Goal: Check status: Check status

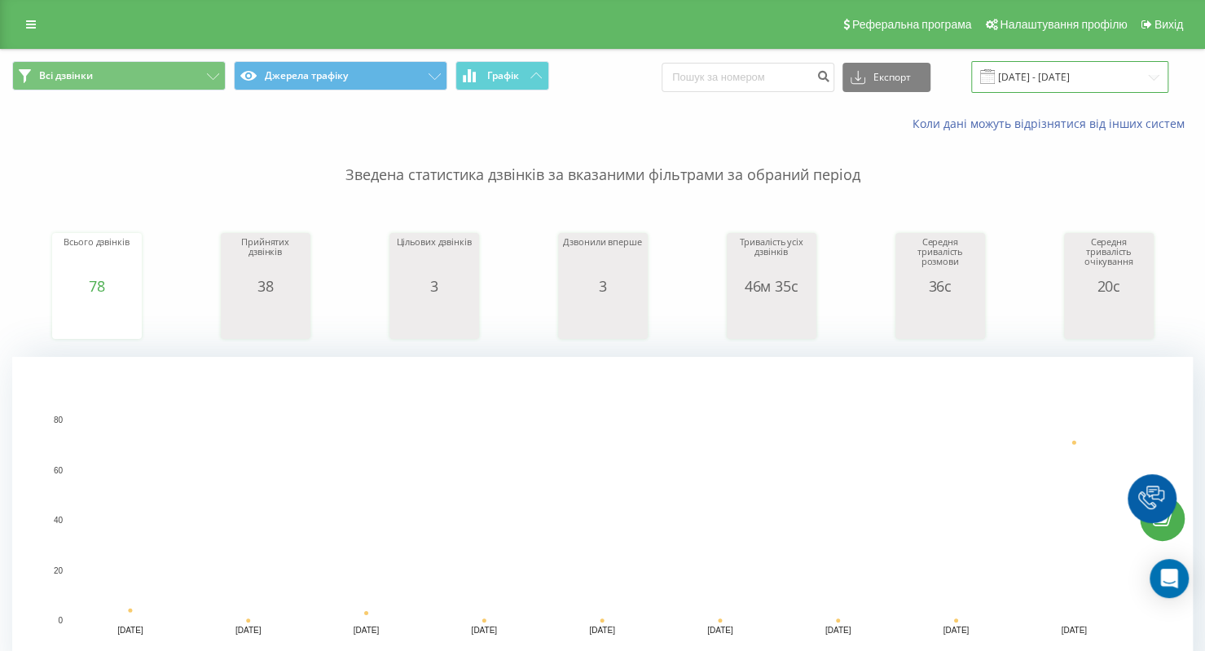
click at [1105, 74] on input "[DATE] - [DATE]" at bounding box center [1069, 77] width 197 height 32
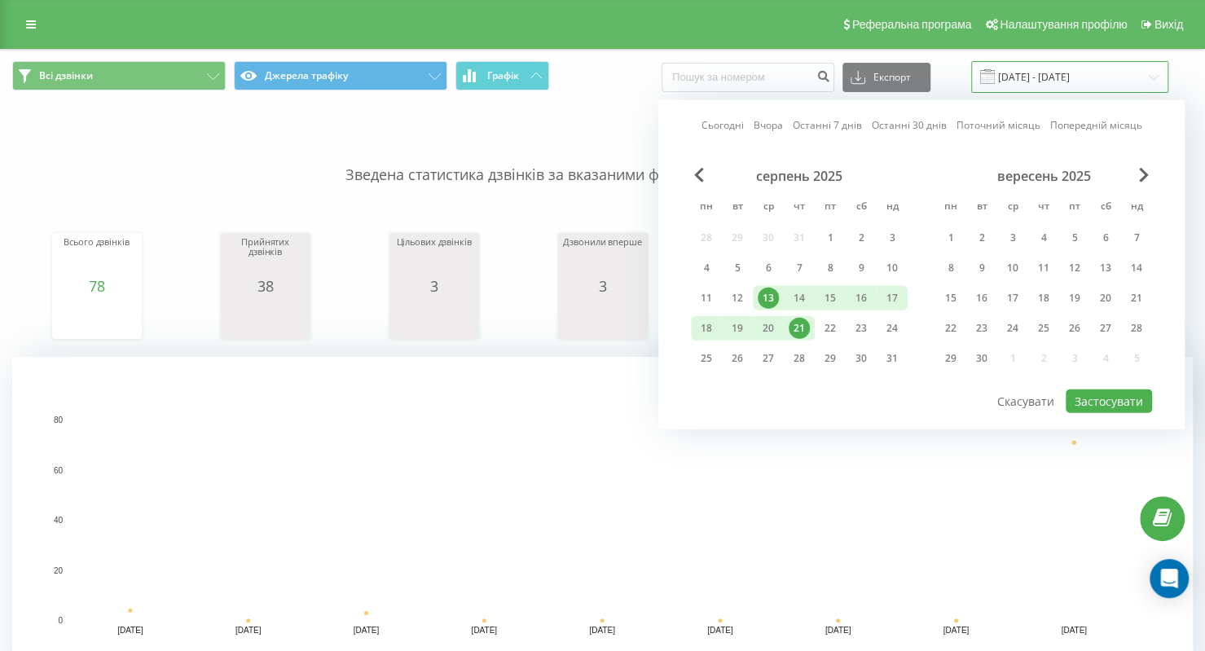
click at [1087, 68] on input "[DATE] - [DATE]" at bounding box center [1069, 77] width 197 height 32
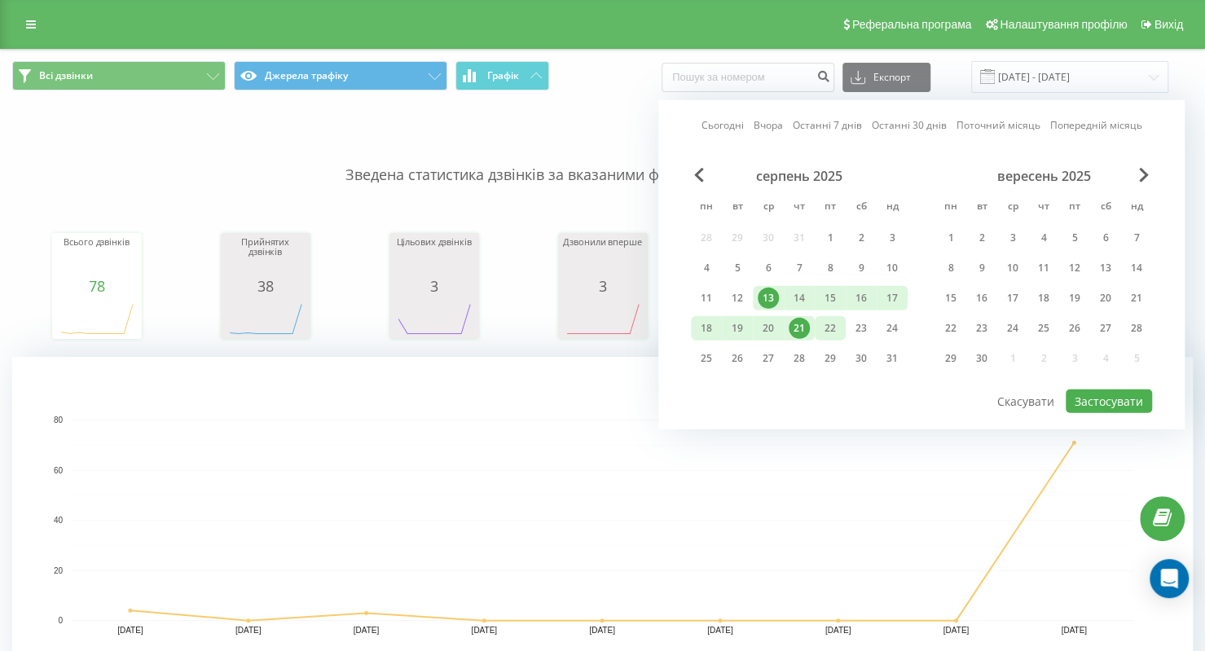
click at [824, 324] on div "22" at bounding box center [829, 328] width 21 height 21
click at [1092, 390] on button "Застосувати" at bounding box center [1109, 401] width 86 height 24
type input "22.08.2025 - 22.08.2025"
